Goal: Task Accomplishment & Management: Manage account settings

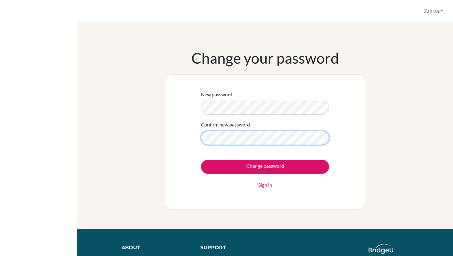
click at [201, 160] on input "Change password" at bounding box center [265, 167] width 128 height 14
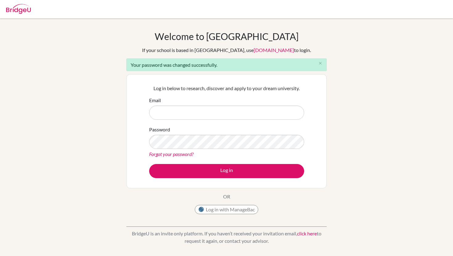
click at [276, 31] on div "Welcome to BridgeU If your school is based in China, use app.bridge-u.com.cn to…" at bounding box center [226, 124] width 200 height 187
click at [208, 111] on input "Email" at bounding box center [226, 113] width 155 height 14
type input "diab180171@diabstudents.com"
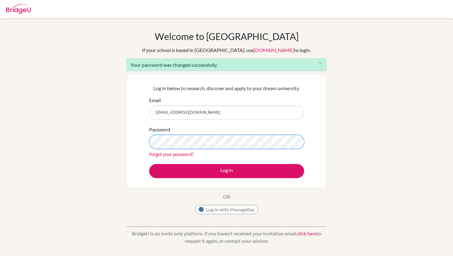
click at [149, 164] on button "Log in" at bounding box center [226, 171] width 155 height 14
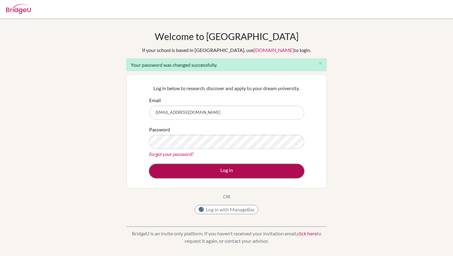
click at [178, 168] on button "Log in" at bounding box center [226, 171] width 155 height 14
